Goal: Transaction & Acquisition: Download file/media

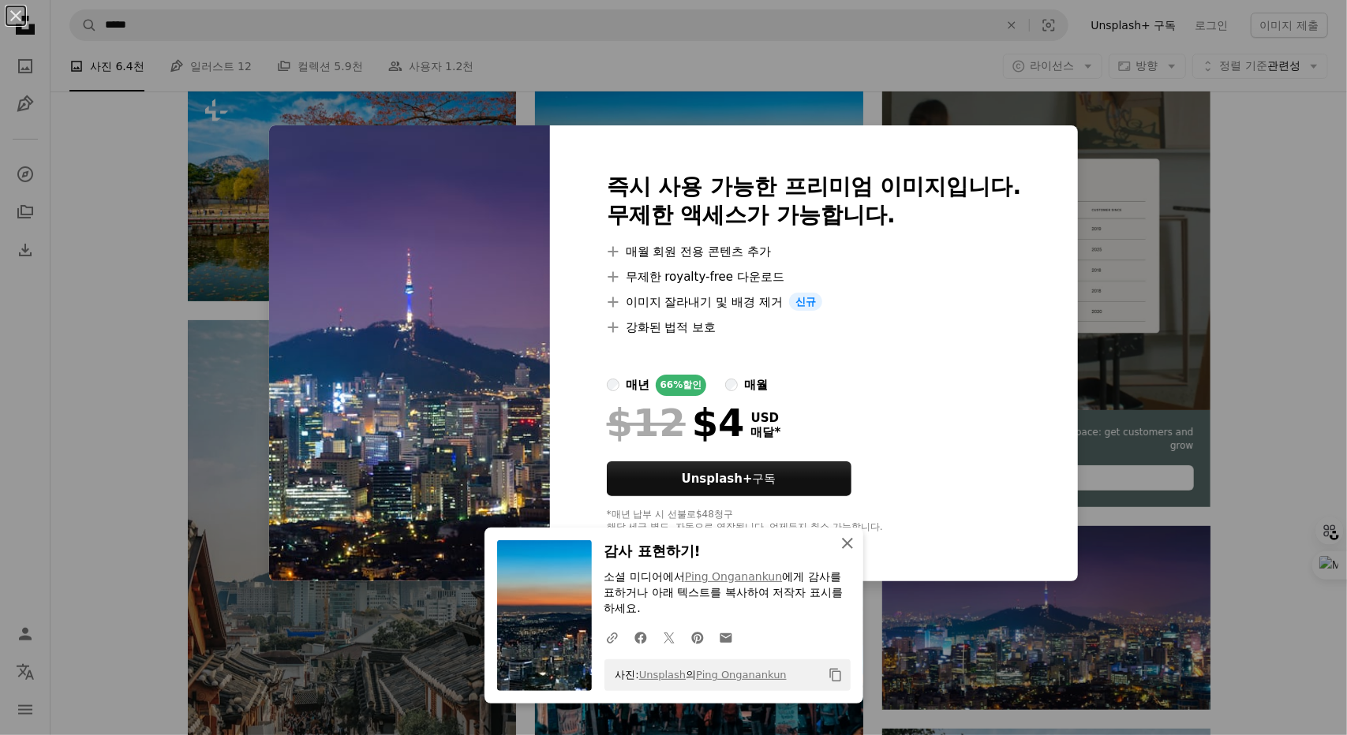
click at [847, 544] on icon "An X shape" at bounding box center [847, 543] width 19 height 19
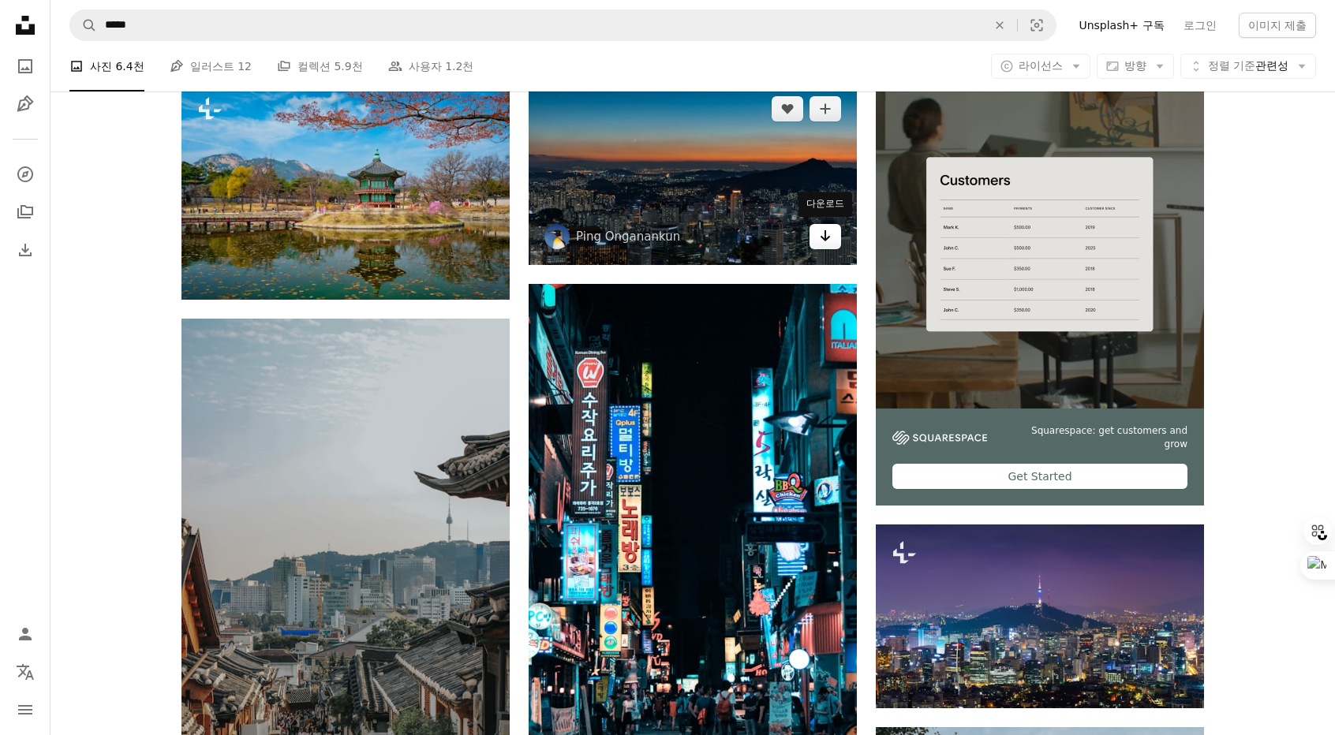
click at [826, 236] on icon "Arrow pointing down" at bounding box center [825, 235] width 13 height 19
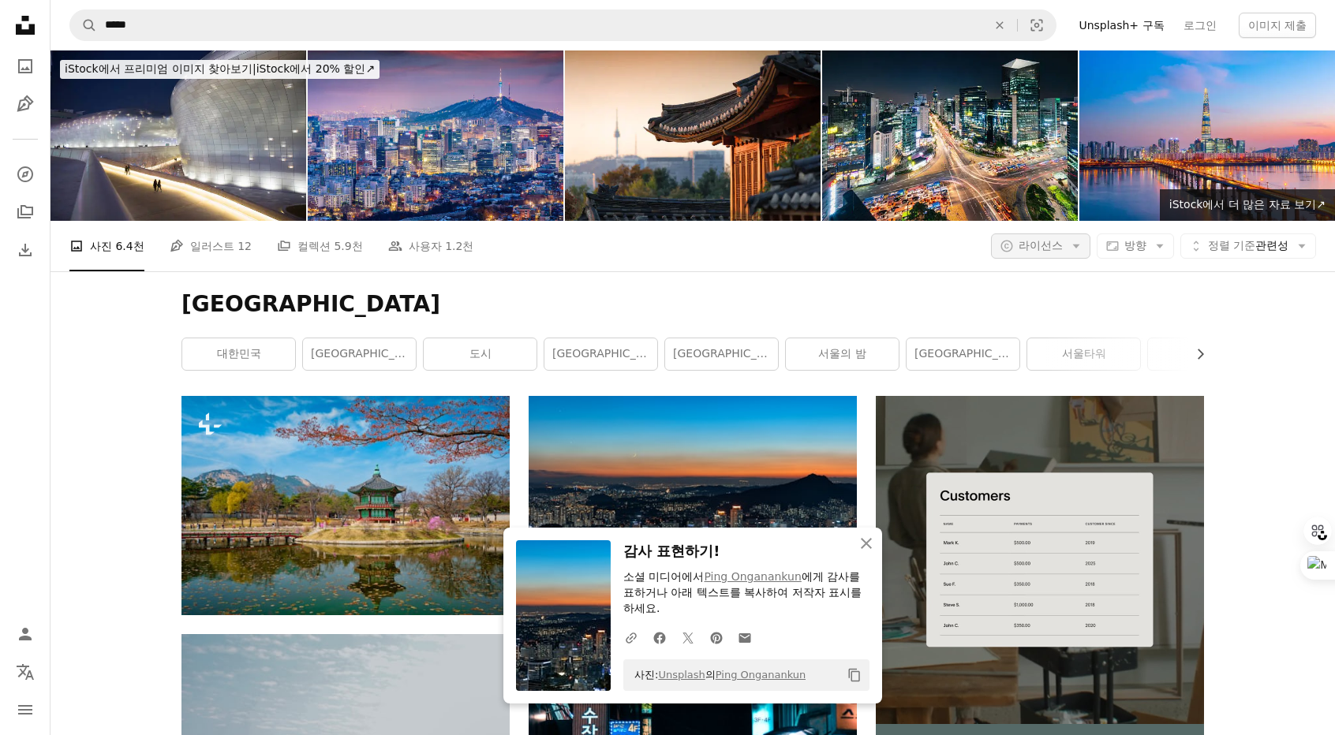
click at [1045, 248] on span "라이선스" at bounding box center [1041, 245] width 44 height 13
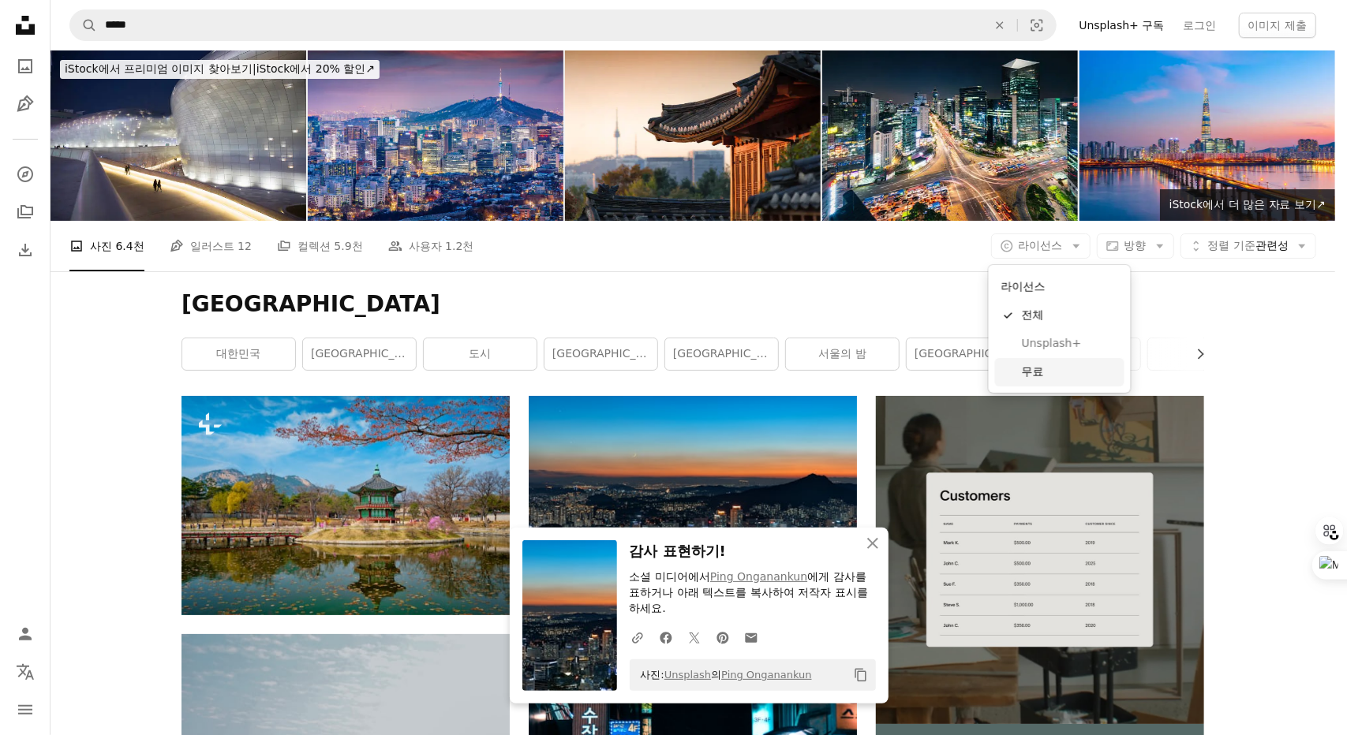
click at [1043, 364] on link "무료" at bounding box center [1059, 372] width 129 height 28
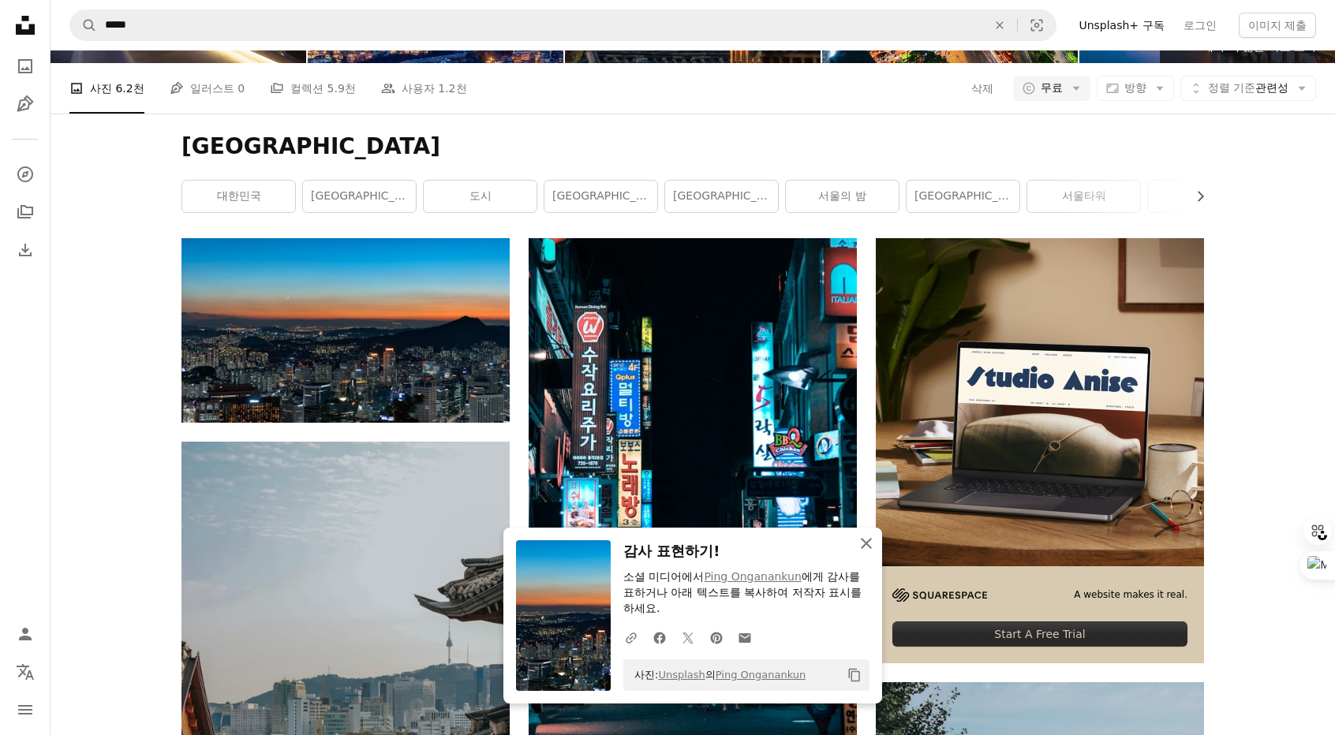
click at [868, 545] on icon "An X shape" at bounding box center [866, 543] width 19 height 19
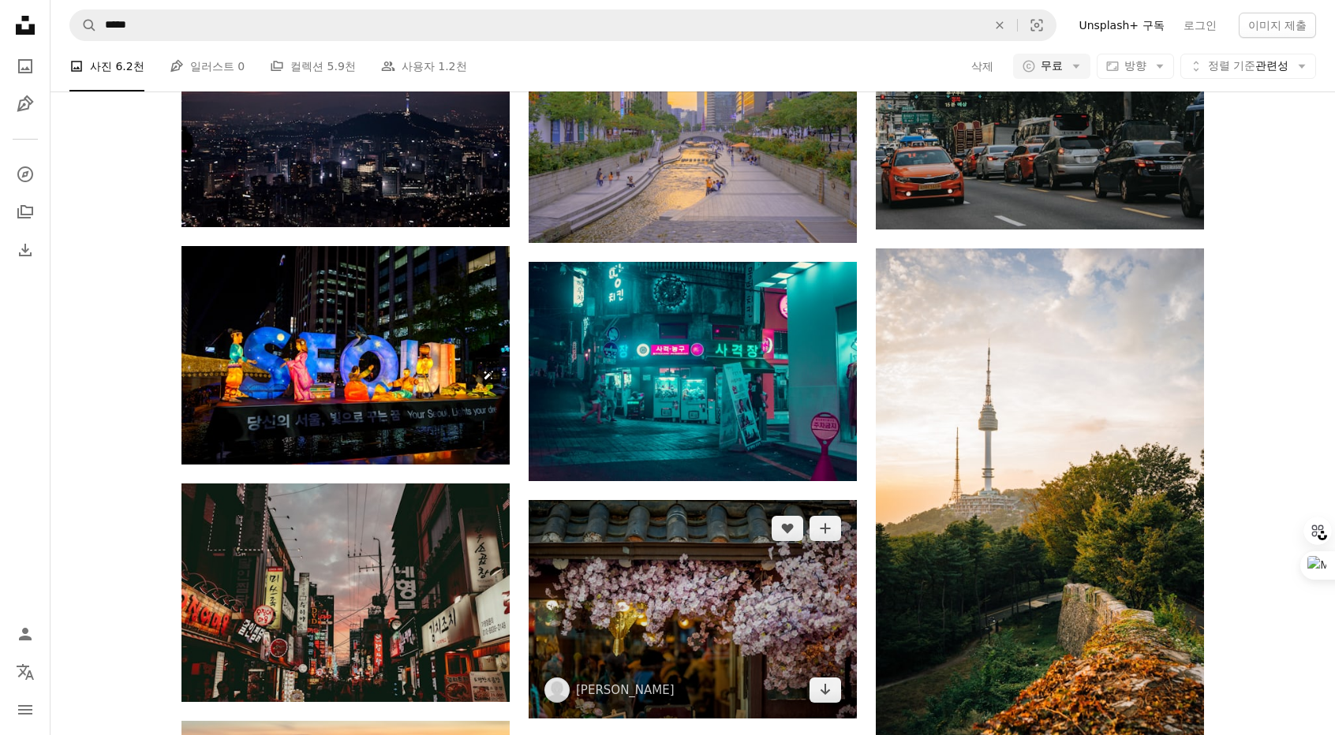
scroll to position [1420, 0]
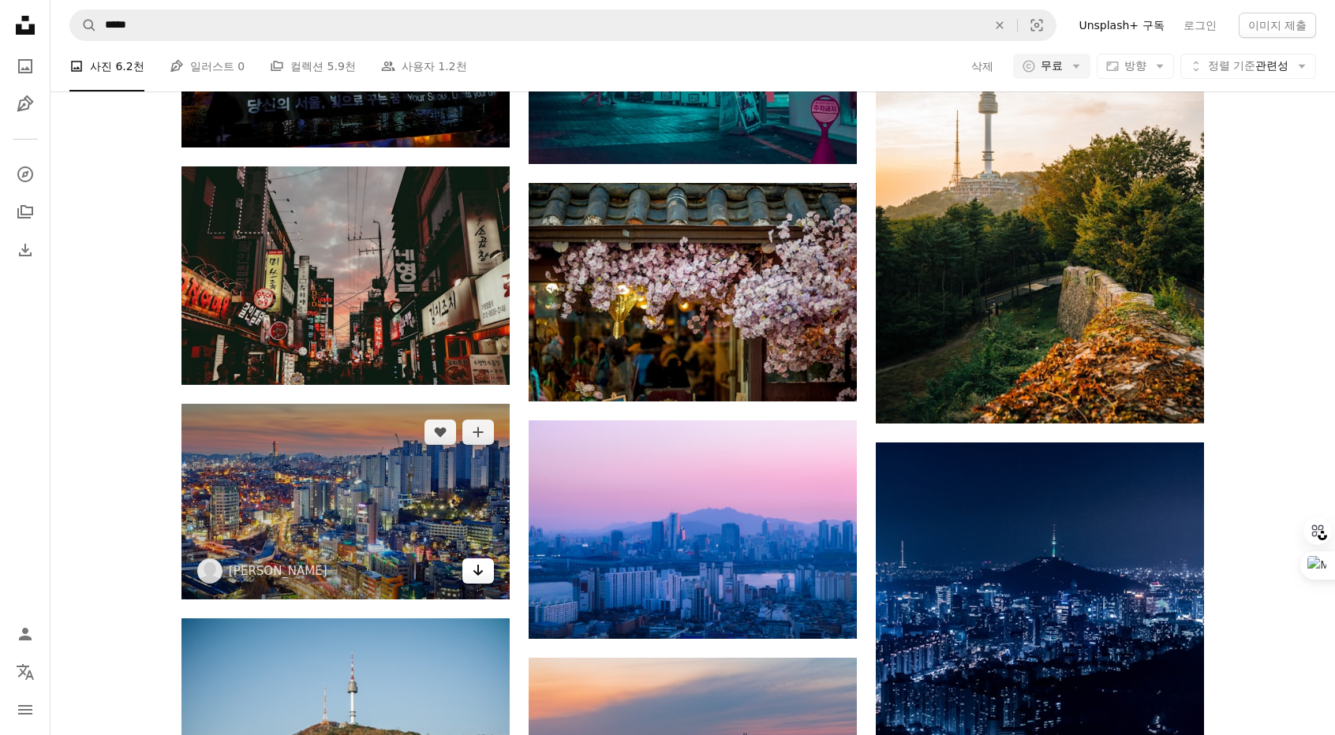
click at [480, 572] on icon "다운로드" at bounding box center [478, 570] width 10 height 11
